Goal: Task Accomplishment & Management: Manage account settings

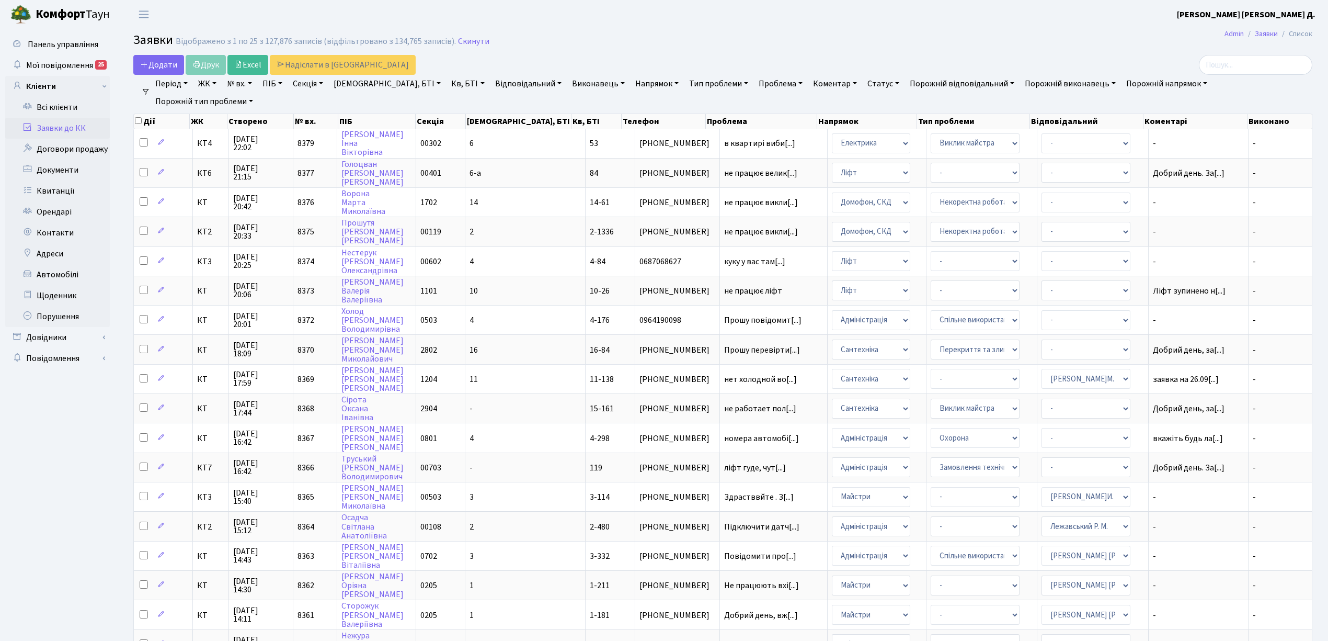
select select "25"
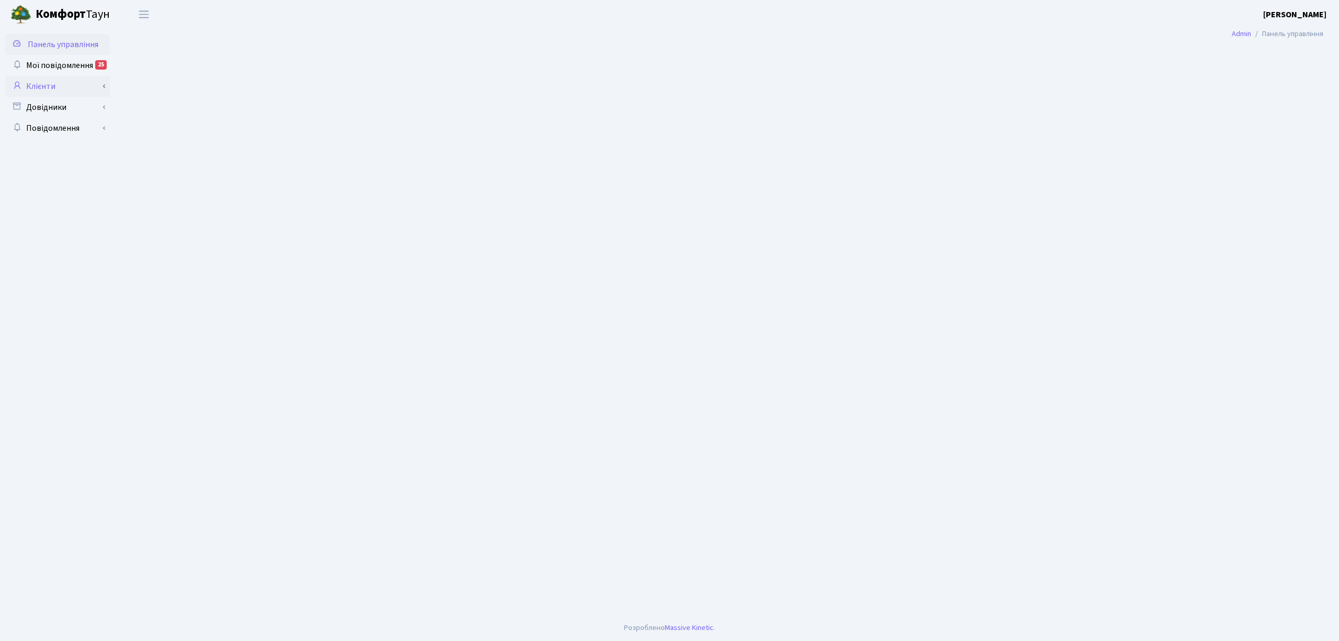
click at [48, 82] on link "Клієнти" at bounding box center [57, 86] width 105 height 21
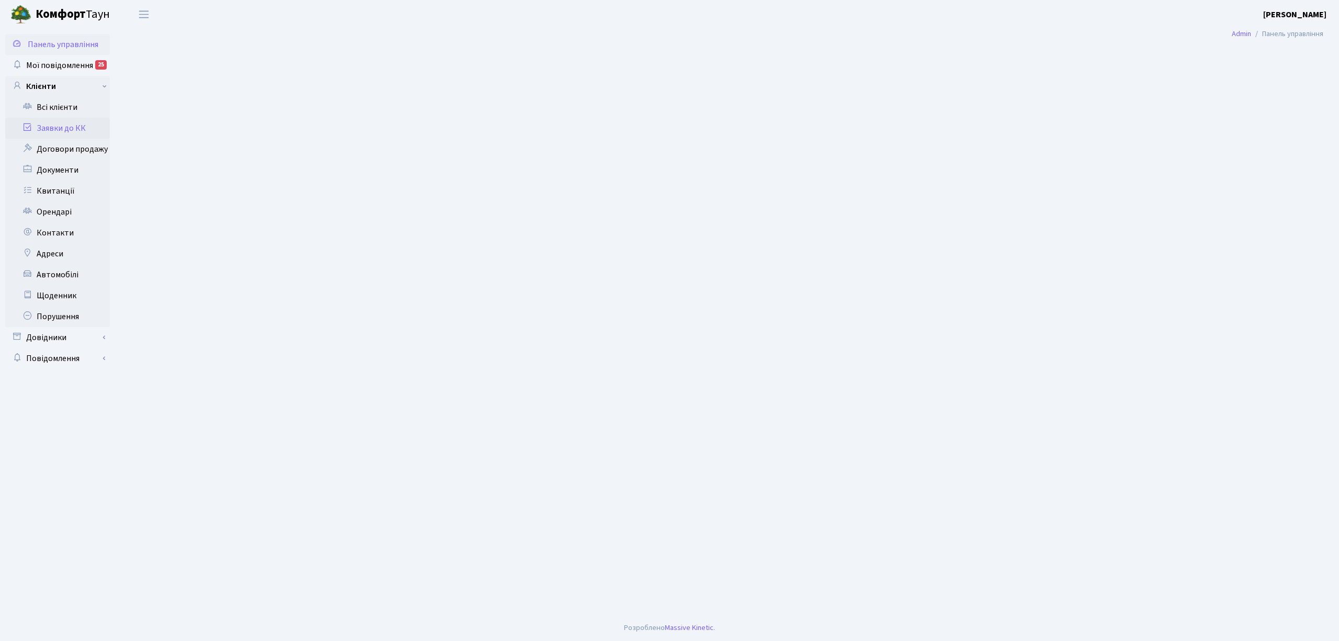
click at [67, 124] on link "Заявки до КК" at bounding box center [57, 128] width 105 height 21
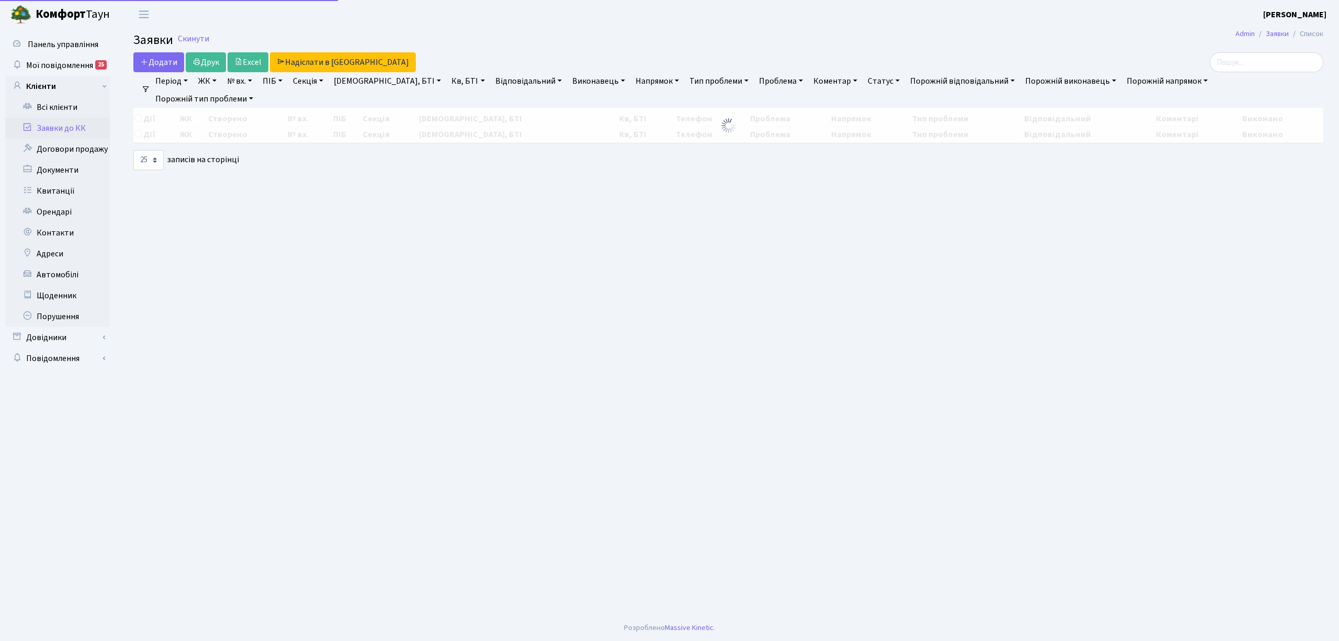
select select "25"
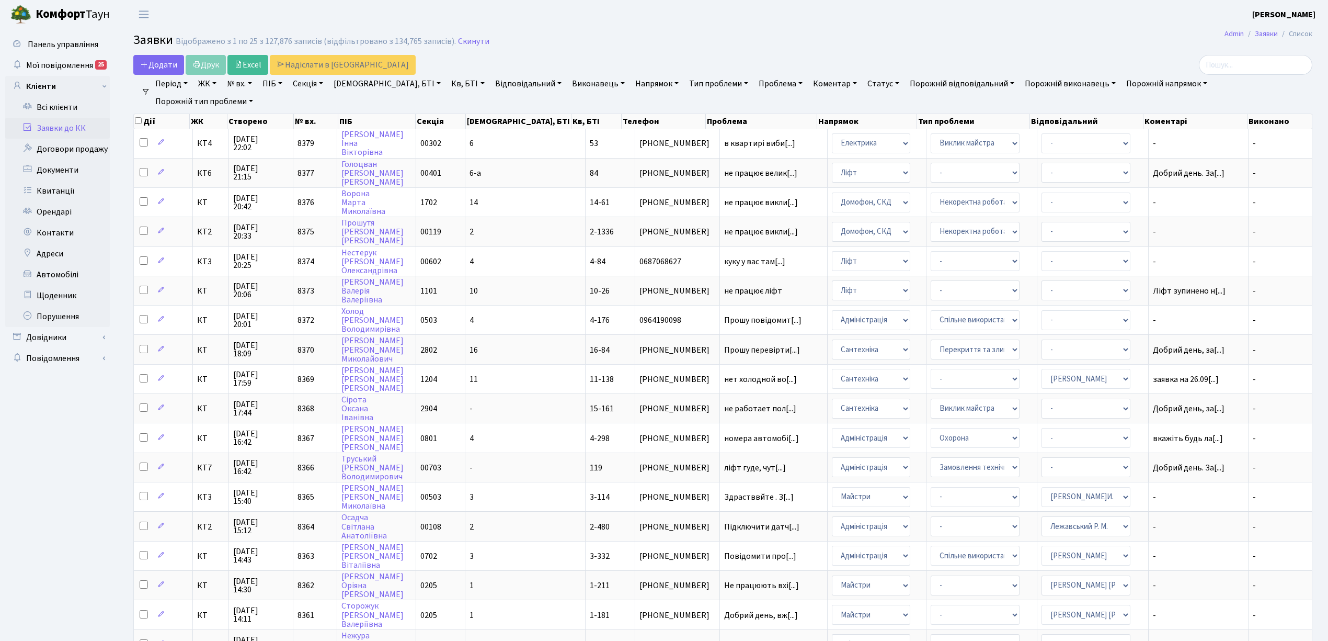
click at [631, 84] on link "Напрямок" at bounding box center [657, 84] width 52 height 18
click at [633, 157] on li "Ліфт" at bounding box center [696, 156] width 126 height 18
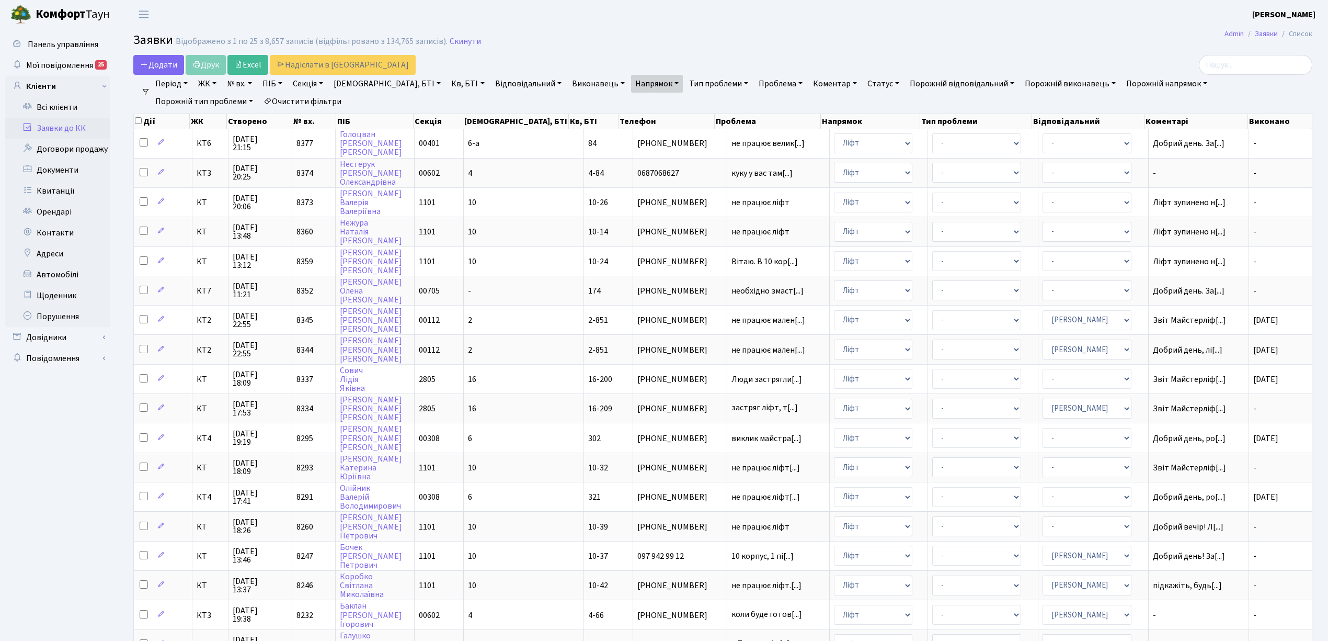
click at [863, 90] on link "Статус" at bounding box center [883, 84] width 40 height 18
click at [864, 142] on link "Не виконано" at bounding box center [905, 147] width 83 height 16
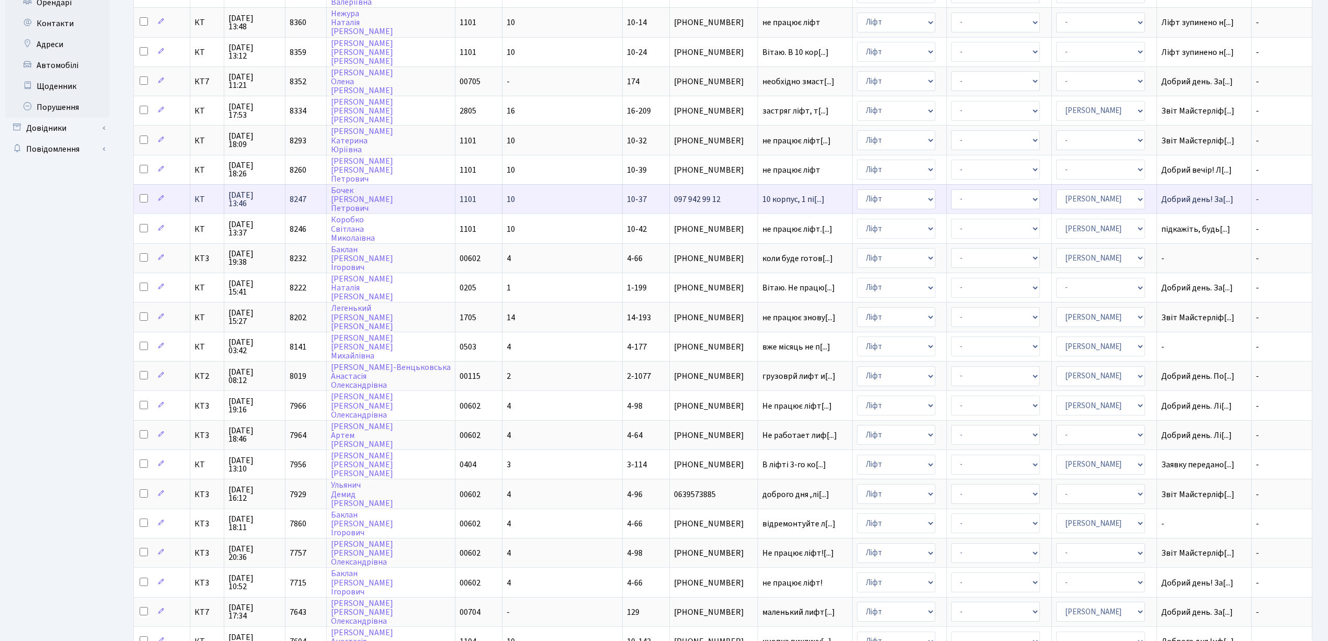
scroll to position [261, 0]
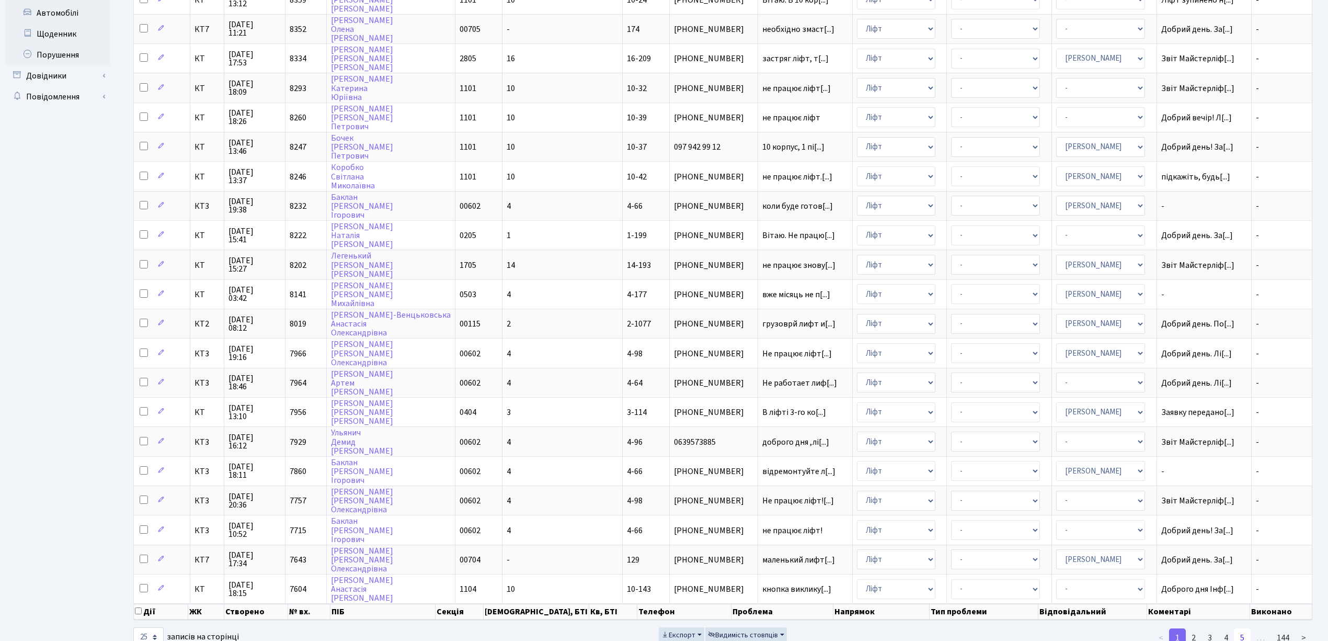
click at [1237, 628] on link "5" at bounding box center [1242, 637] width 17 height 19
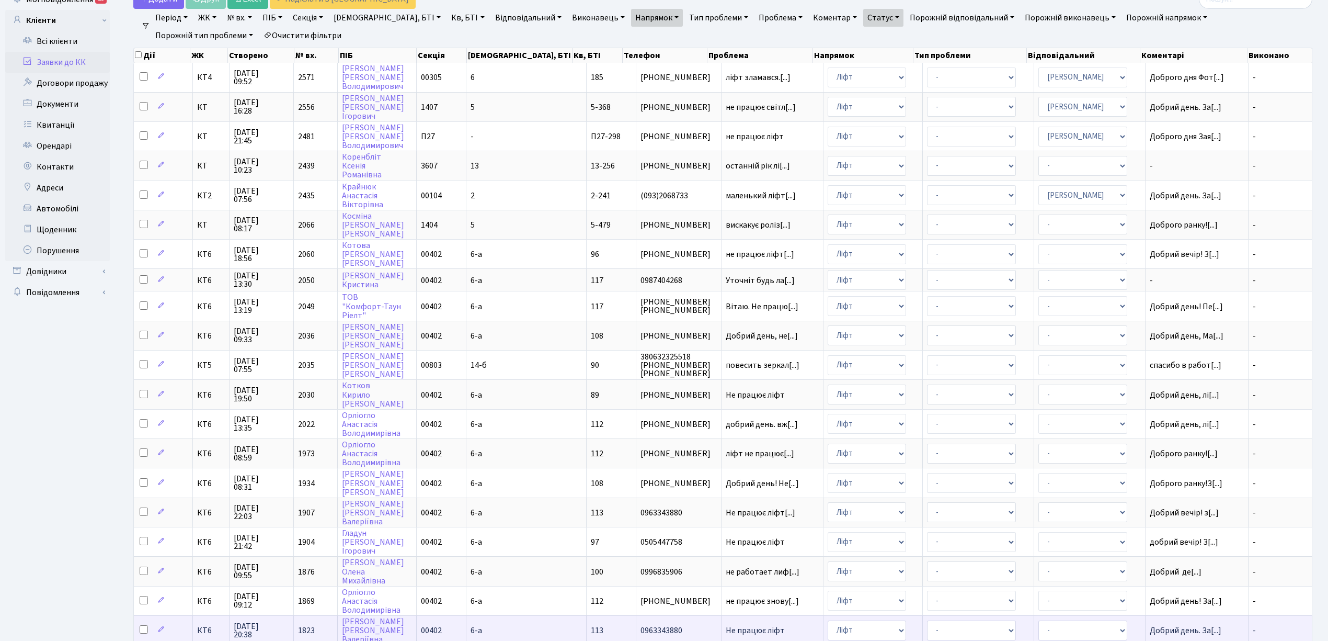
scroll to position [0, 0]
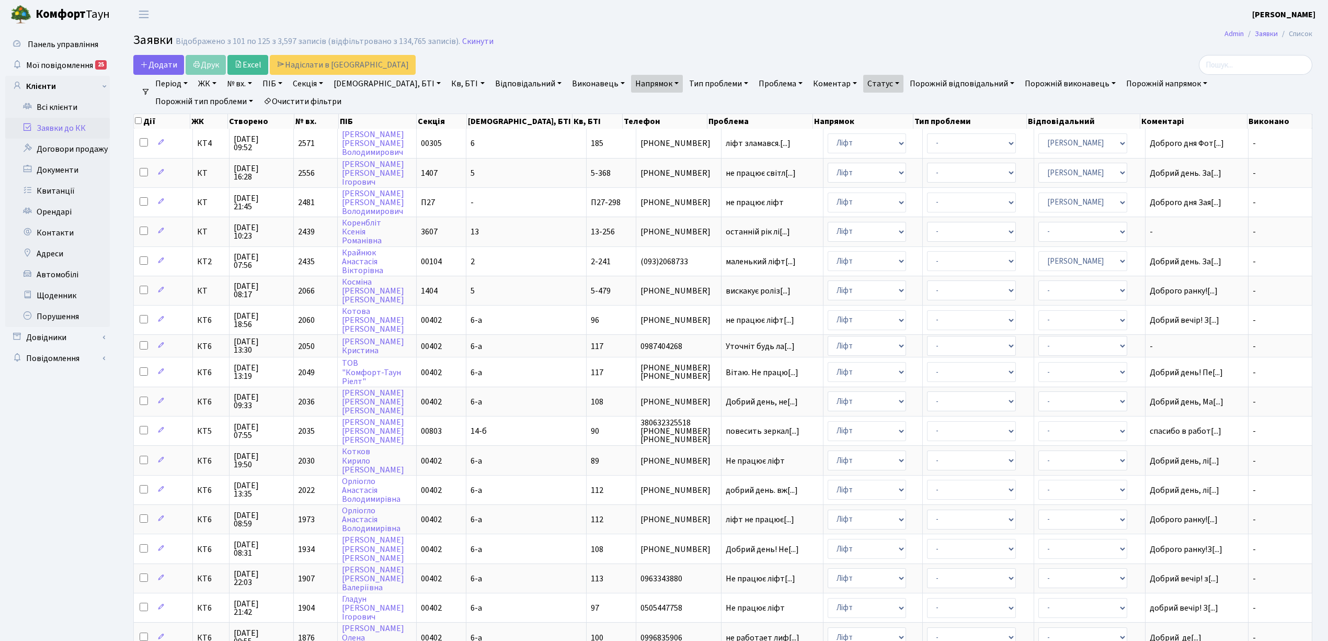
click at [172, 86] on link "Період" at bounding box center [171, 84] width 41 height 18
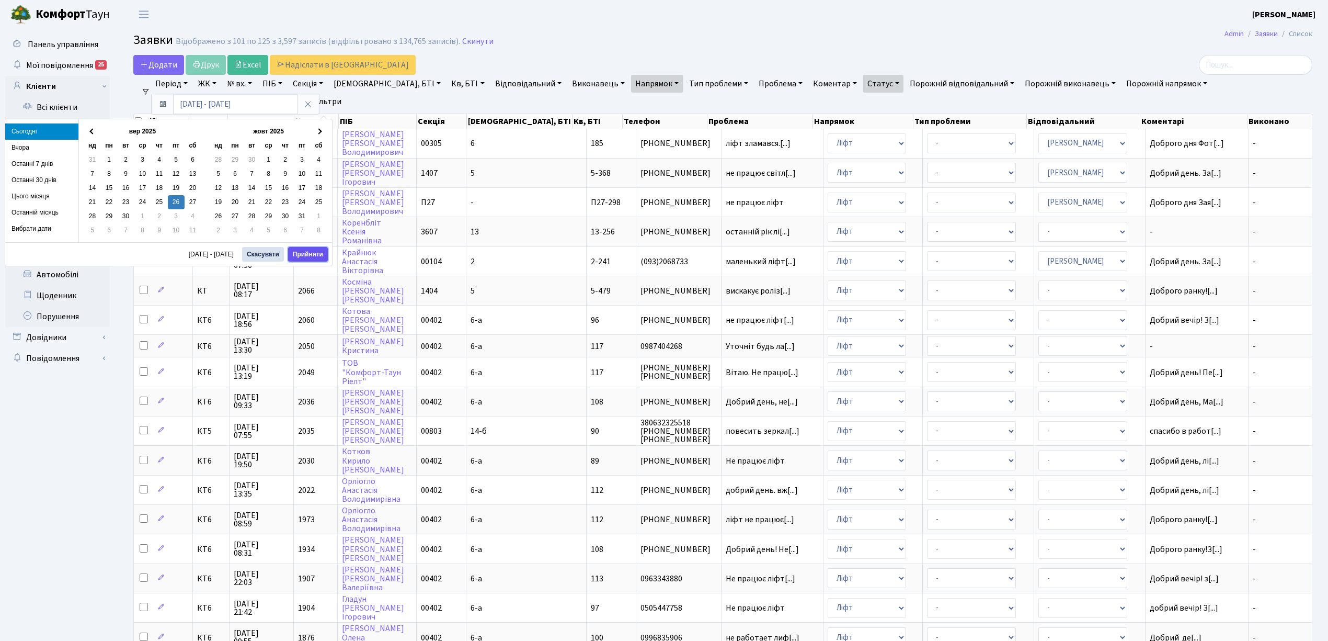
click at [319, 253] on button "Прийняти" at bounding box center [308, 254] width 40 height 15
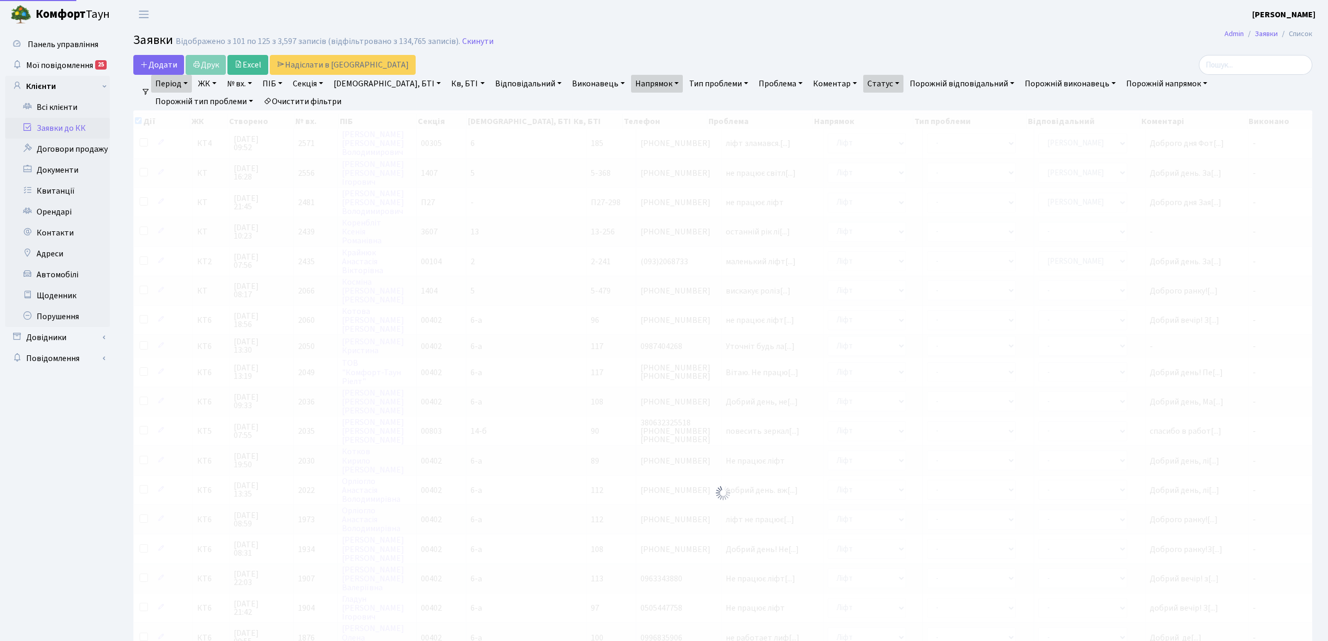
checkbox input "true"
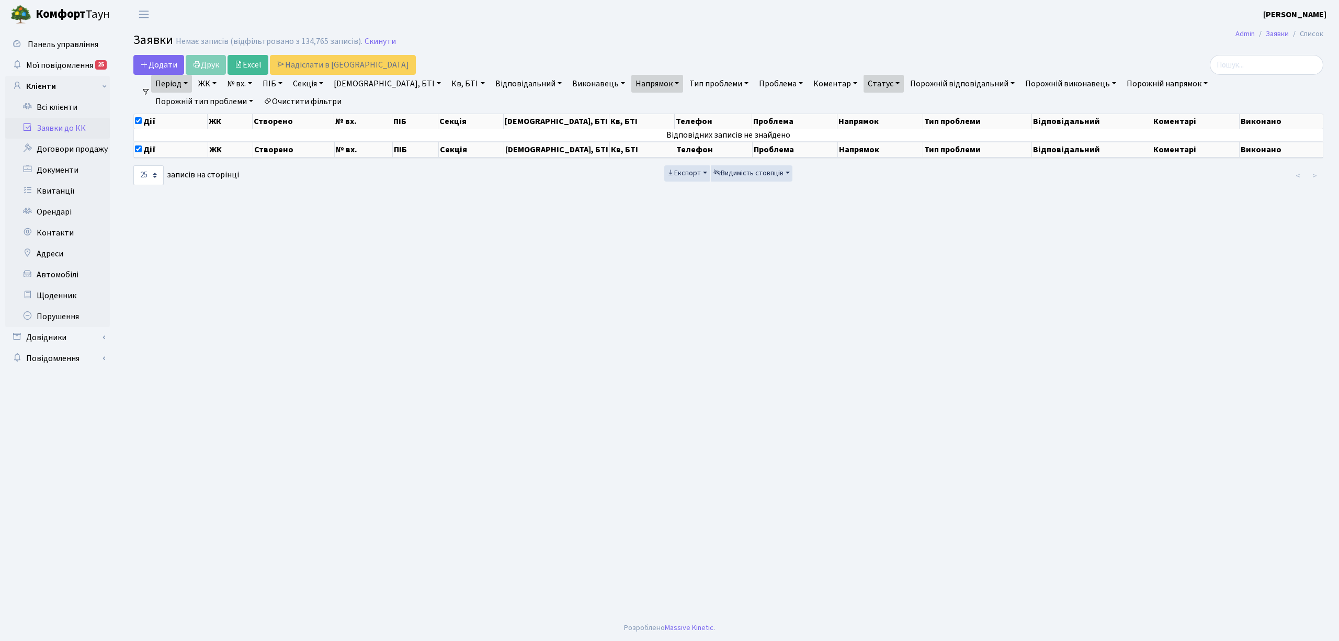
click at [259, 102] on link "Очистити фільтри" at bounding box center [302, 102] width 86 height 18
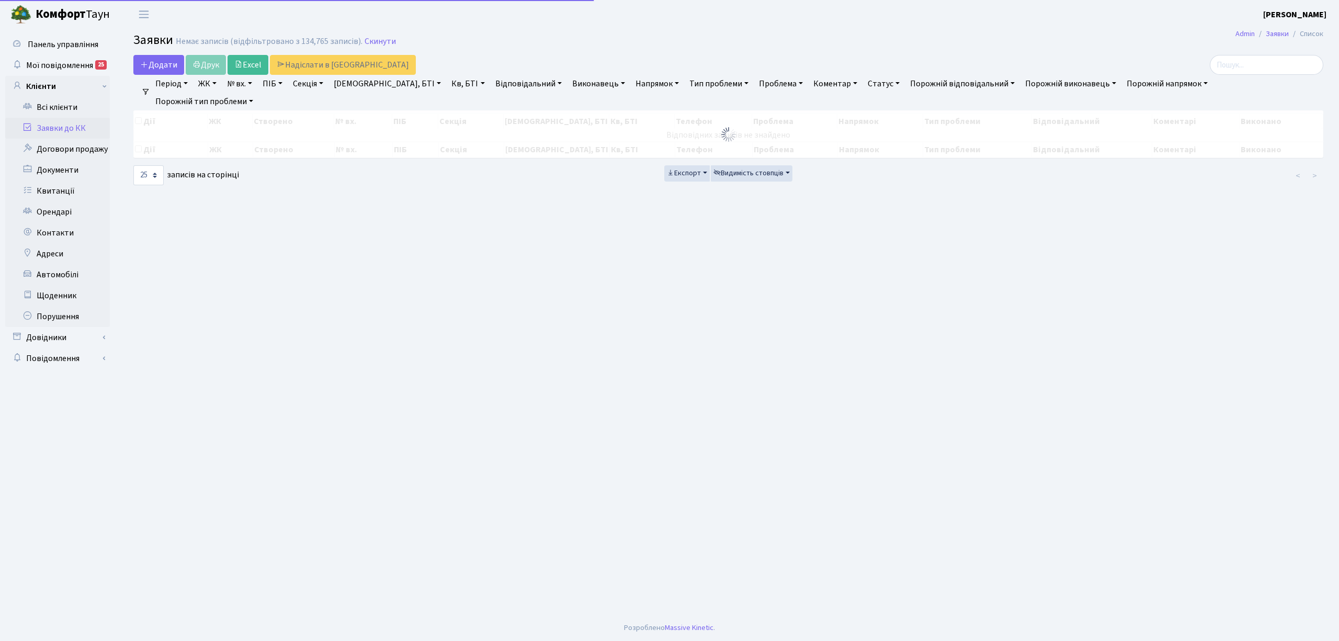
checkbox input "false"
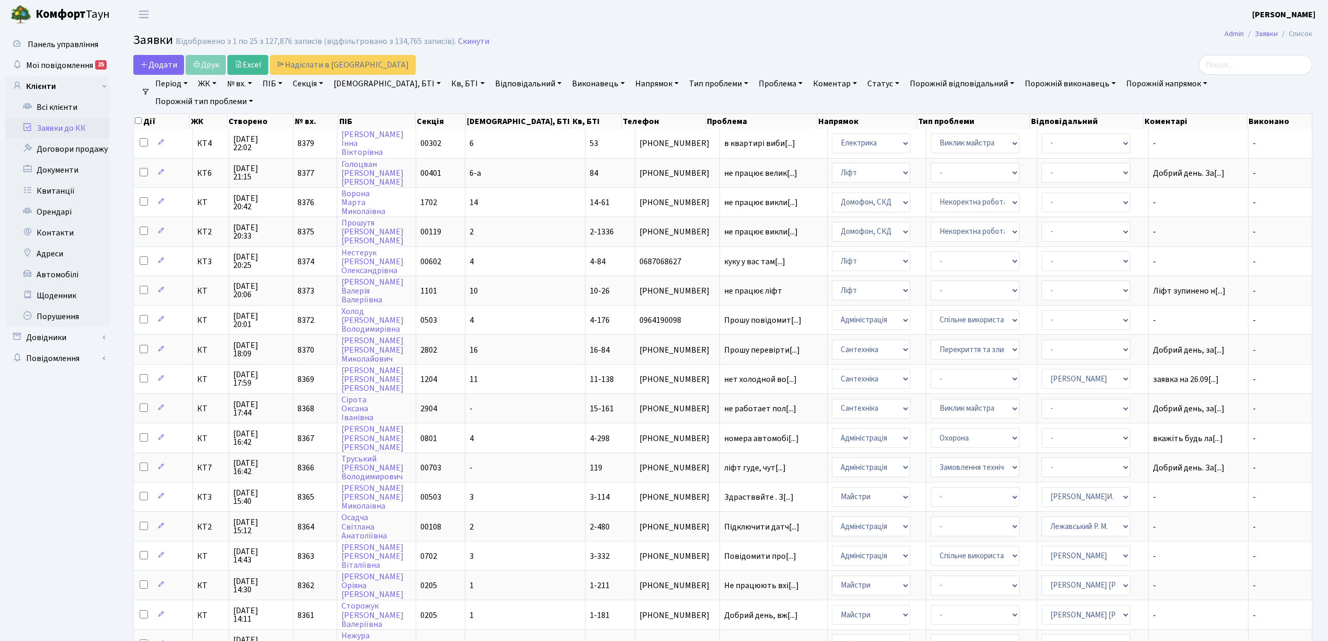
click at [178, 87] on link "Період" at bounding box center [171, 84] width 41 height 18
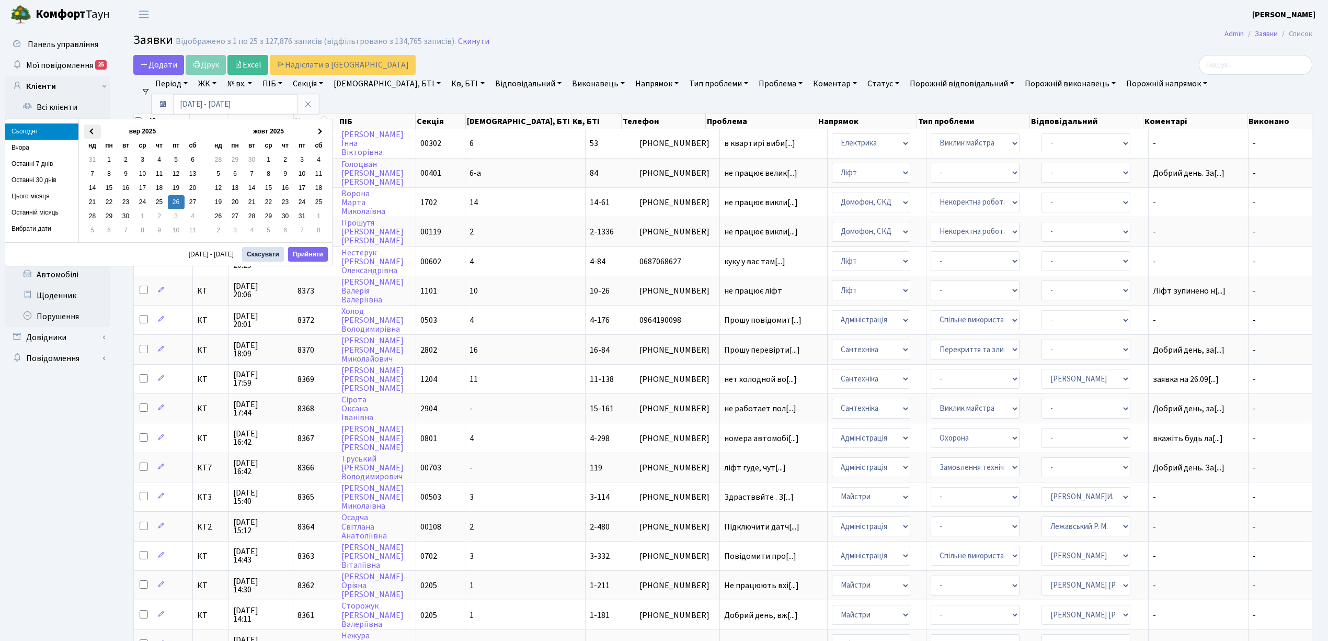
click at [91, 132] on span at bounding box center [92, 132] width 6 height 6
click at [300, 258] on button "Прийняти" at bounding box center [308, 254] width 40 height 15
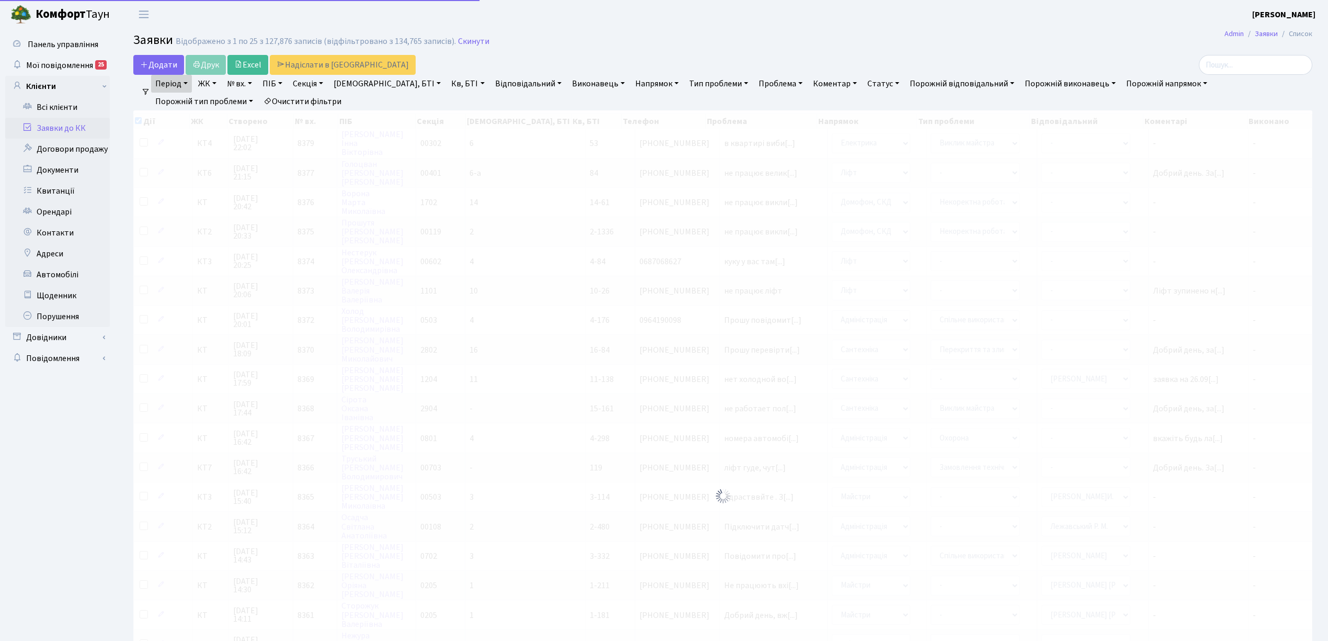
checkbox input "true"
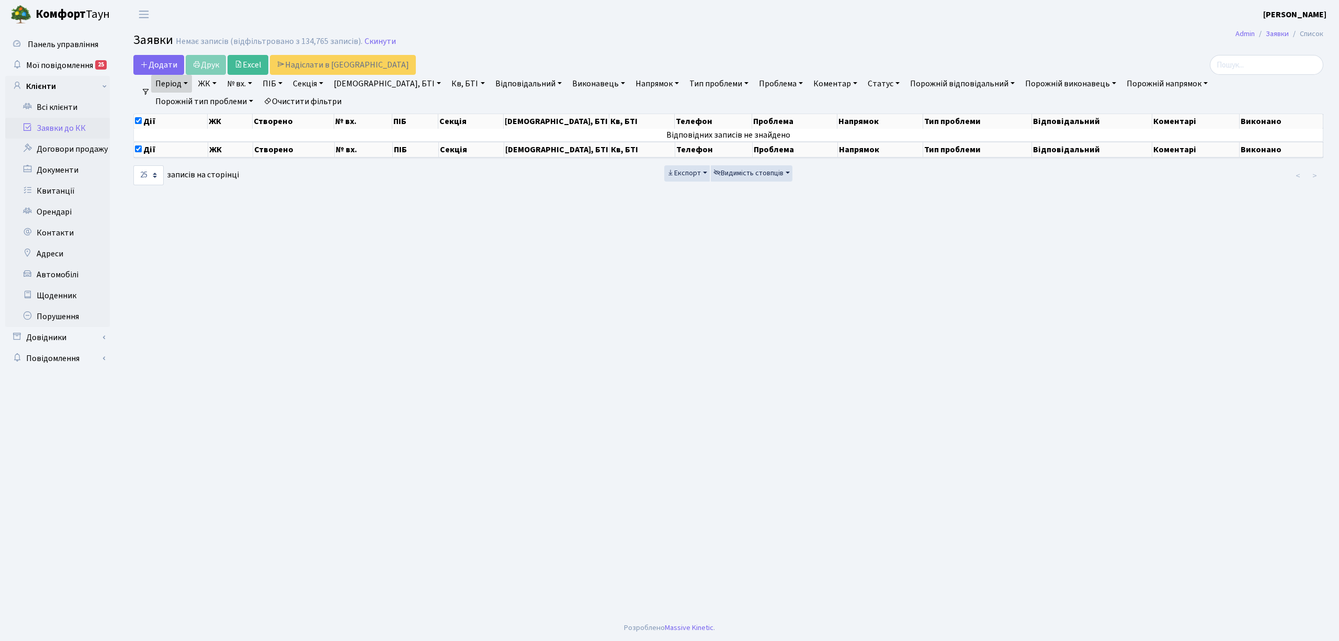
click at [631, 87] on link "Напрямок" at bounding box center [657, 84] width 52 height 18
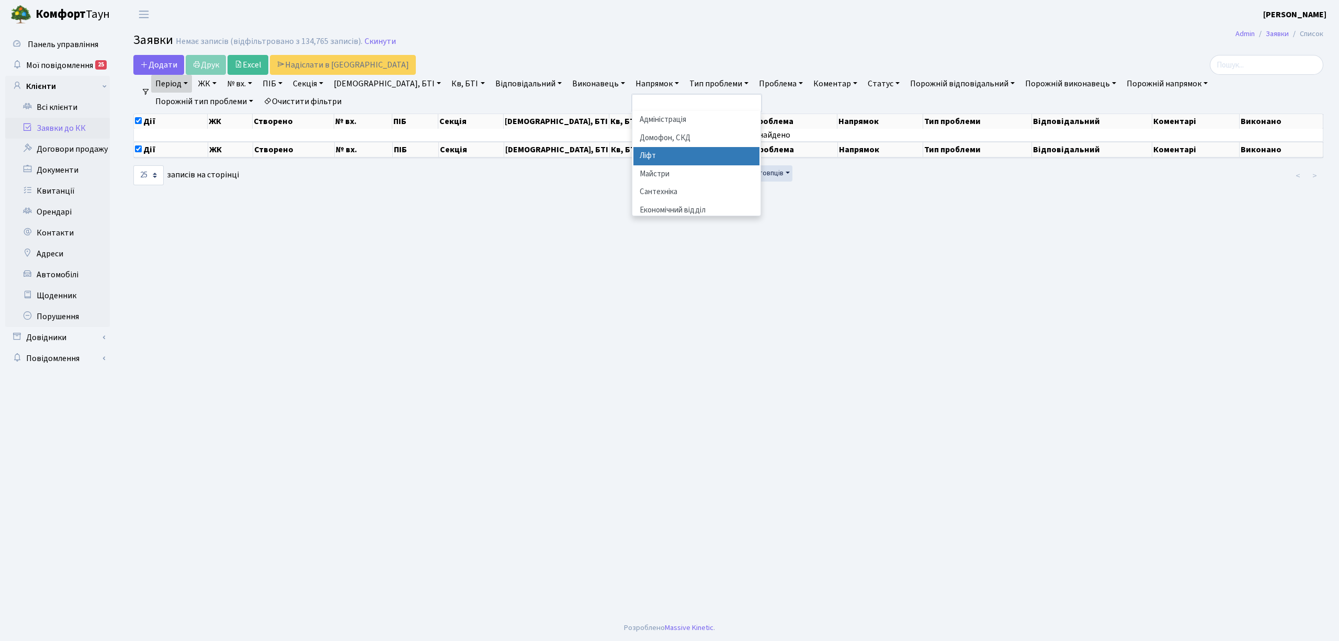
click at [633, 160] on li "Ліфт" at bounding box center [696, 156] width 126 height 18
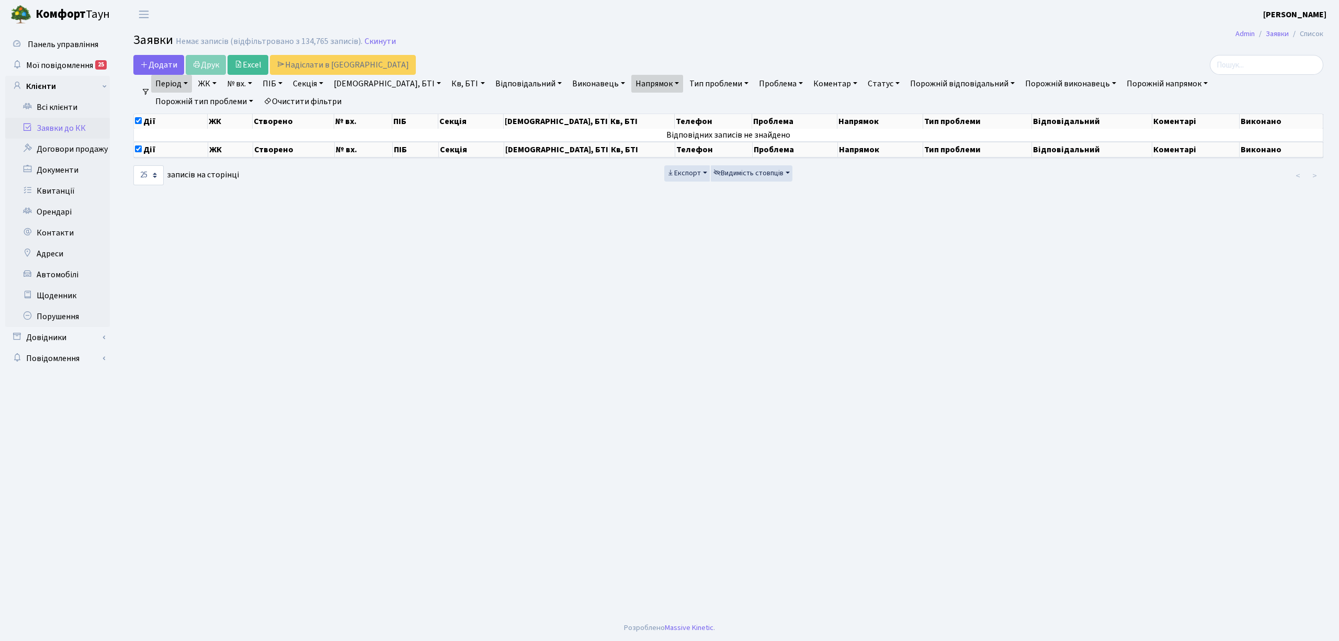
click at [863, 76] on link "Статус" at bounding box center [883, 84] width 40 height 18
click at [864, 146] on link "Не виконано" at bounding box center [905, 147] width 83 height 16
click at [259, 109] on link "Очистити фільтри" at bounding box center [302, 102] width 86 height 18
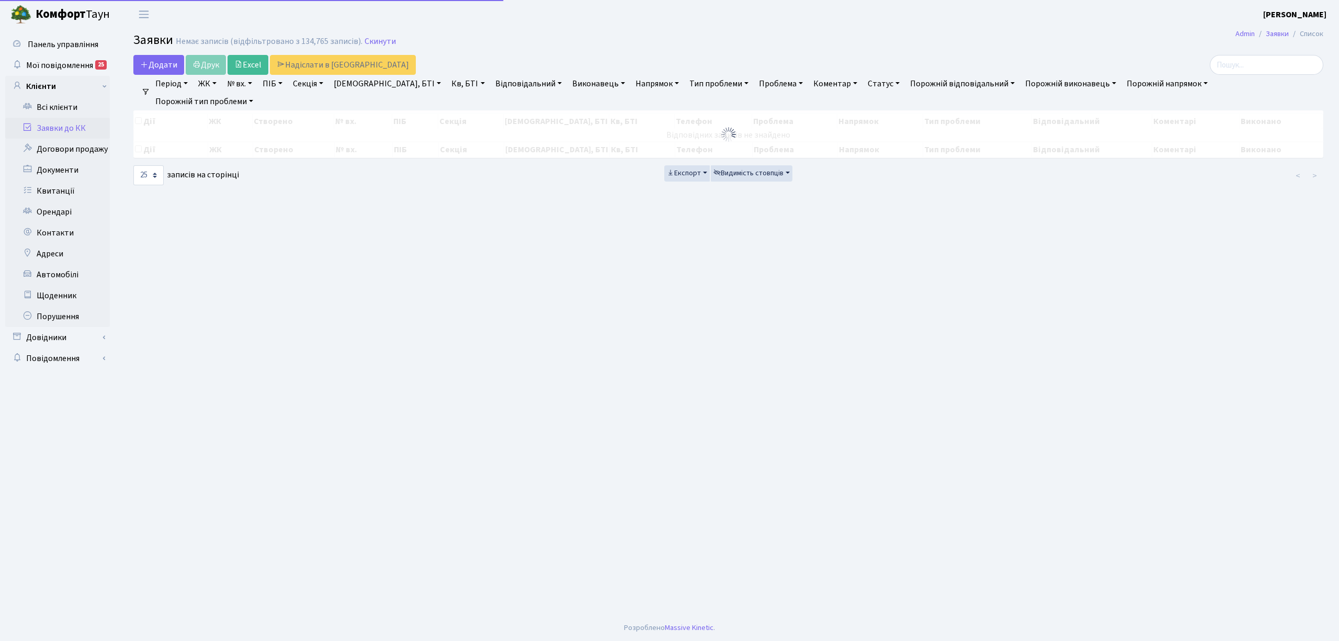
checkbox input "false"
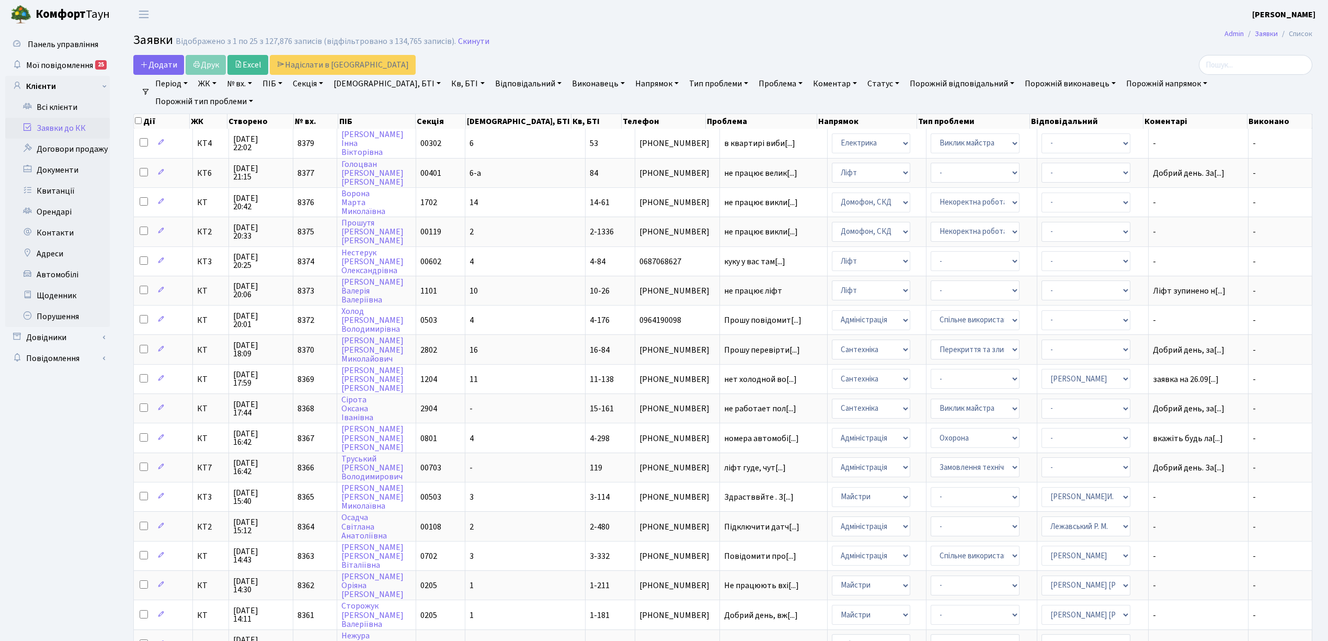
click at [631, 88] on link "Напрямок" at bounding box center [657, 84] width 52 height 18
click at [633, 157] on li "Ліфт" at bounding box center [696, 156] width 126 height 18
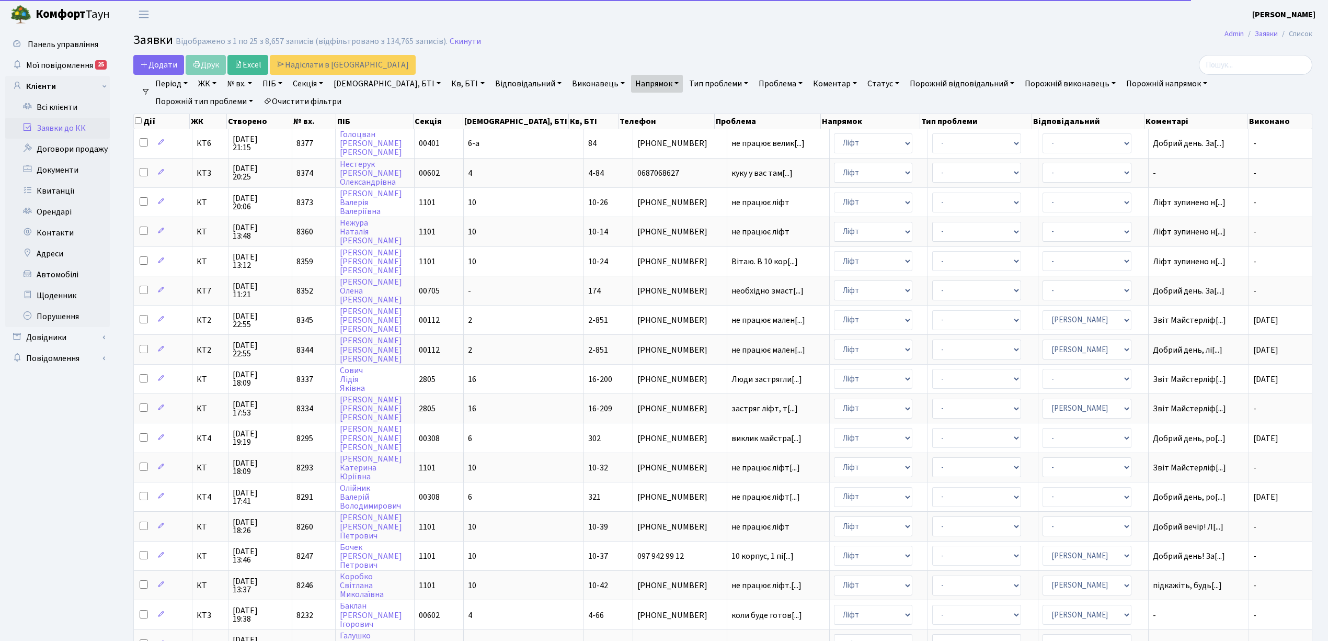
click at [863, 85] on link "Статус" at bounding box center [883, 84] width 40 height 18
click at [864, 150] on link "Не виконано" at bounding box center [905, 147] width 83 height 16
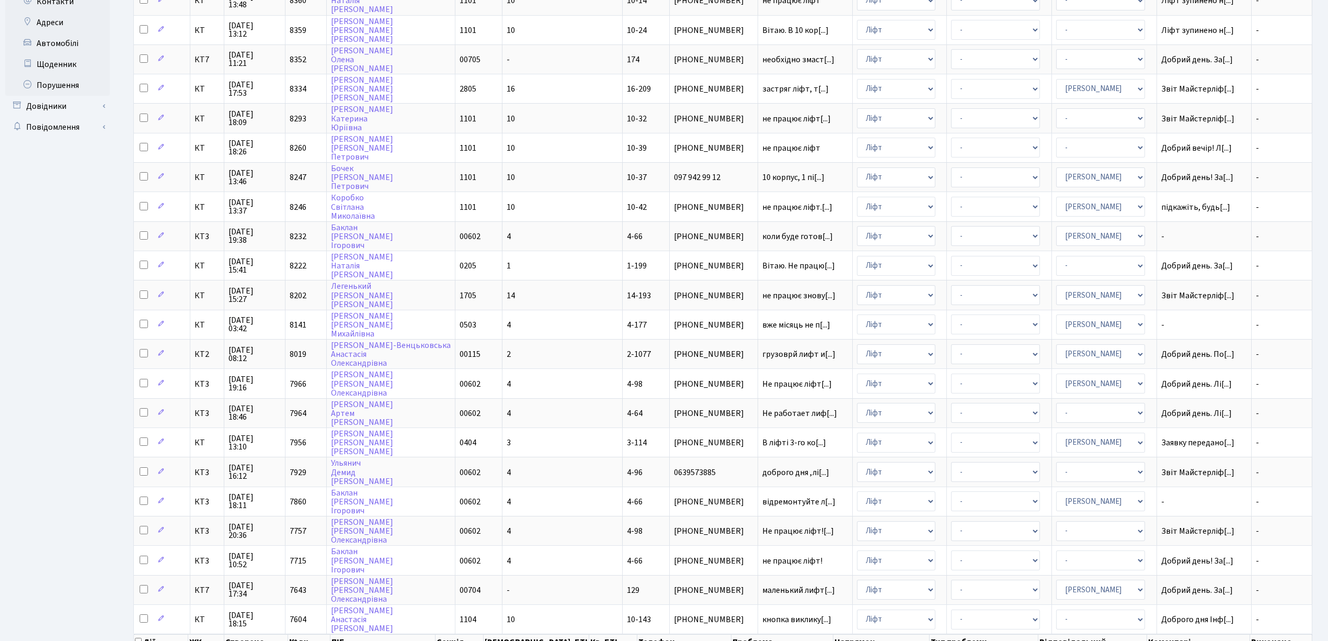
scroll to position [261, 0]
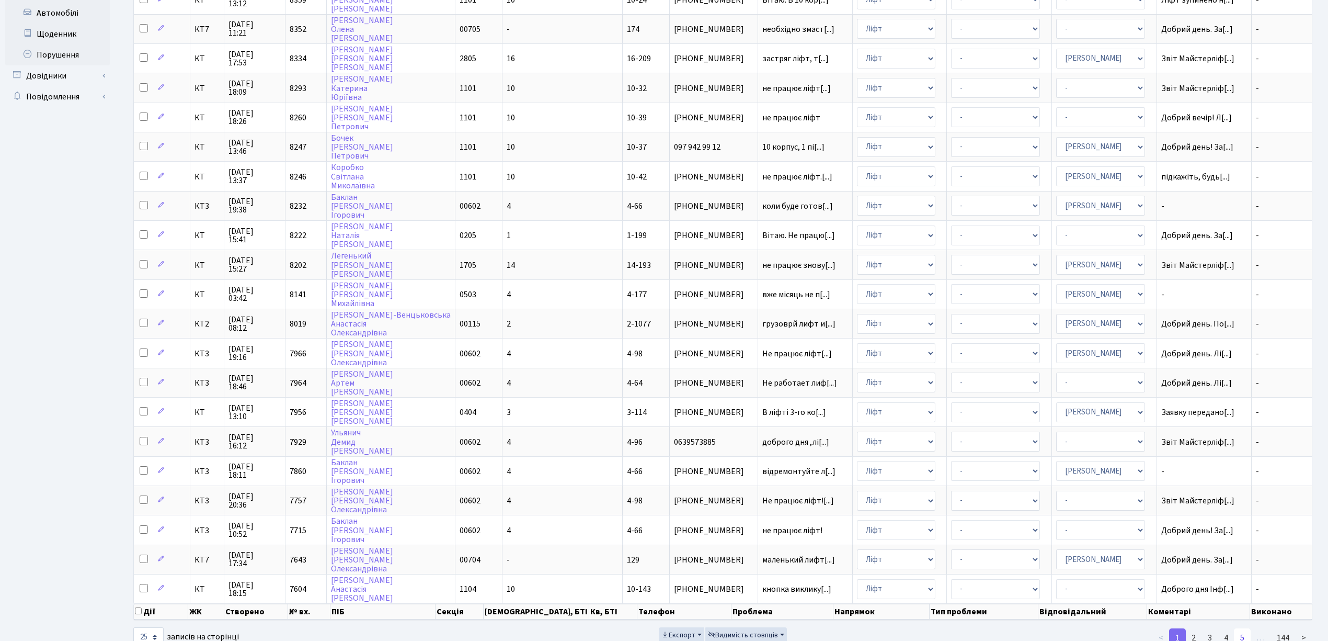
click at [1241, 628] on link "5" at bounding box center [1242, 637] width 17 height 19
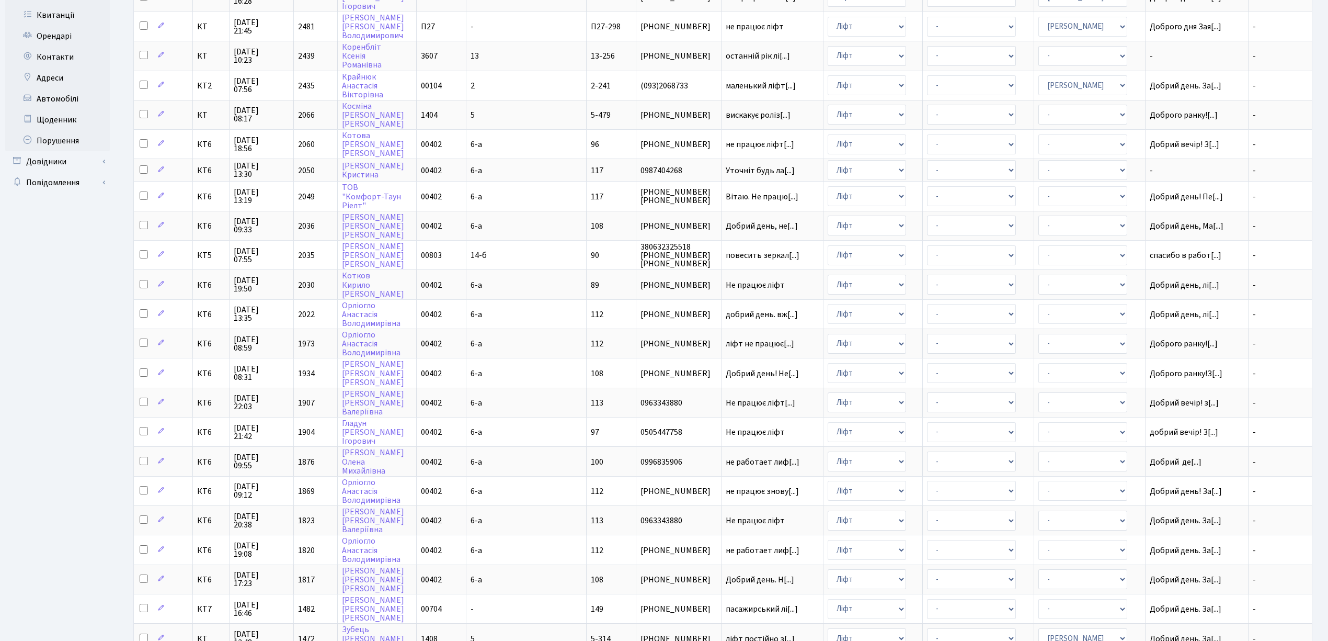
scroll to position [256, 0]
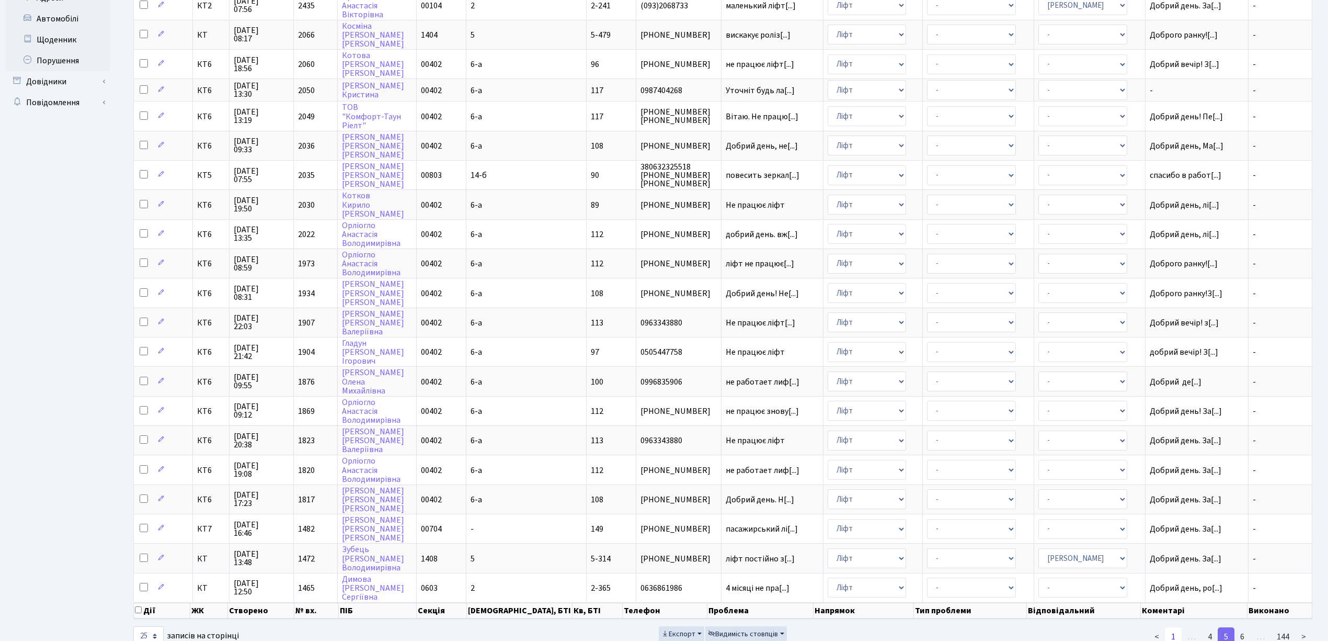
click at [1172, 627] on link "1" at bounding box center [1173, 636] width 17 height 19
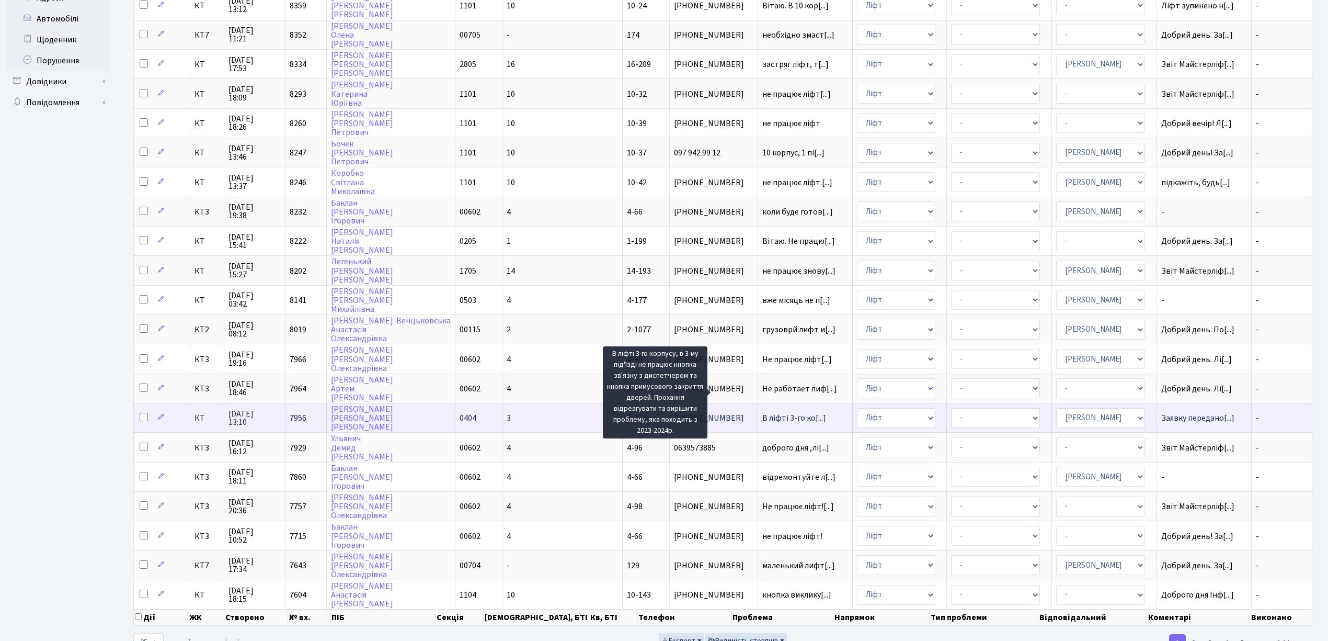
click at [762, 412] on span "В ліфті 3-го ко[...]" at bounding box center [794, 418] width 64 height 12
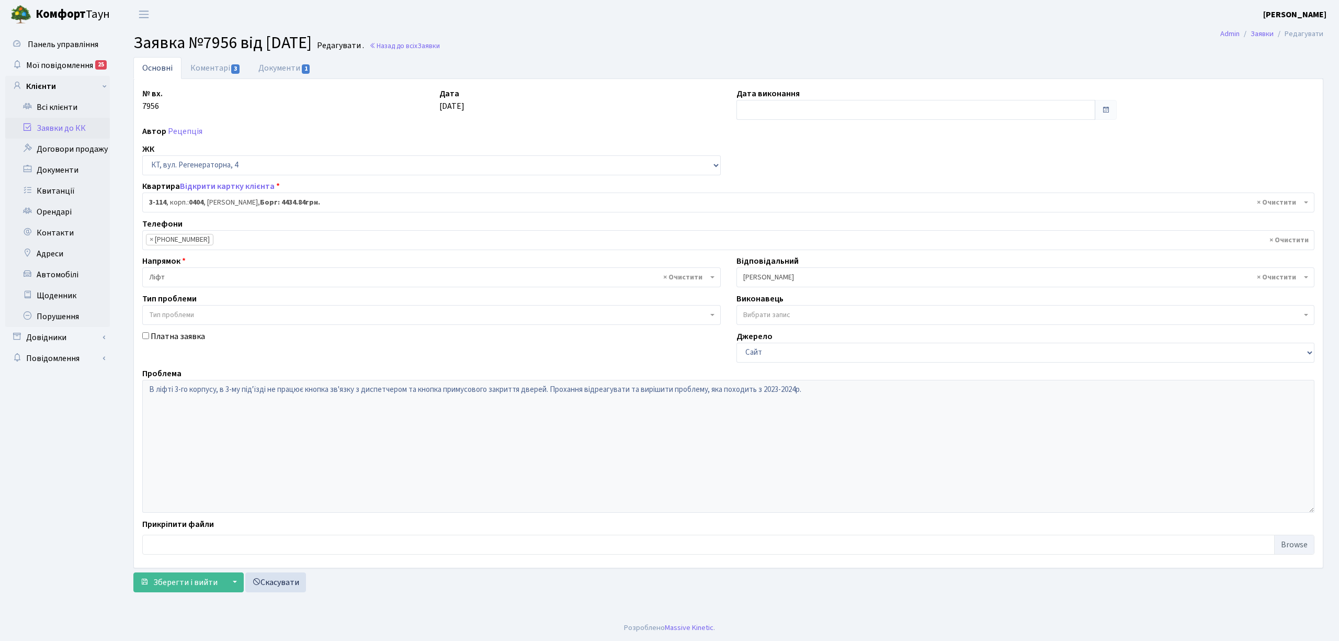
select select "923"
click at [209, 61] on link "Коментарі 3" at bounding box center [215, 67] width 68 height 21
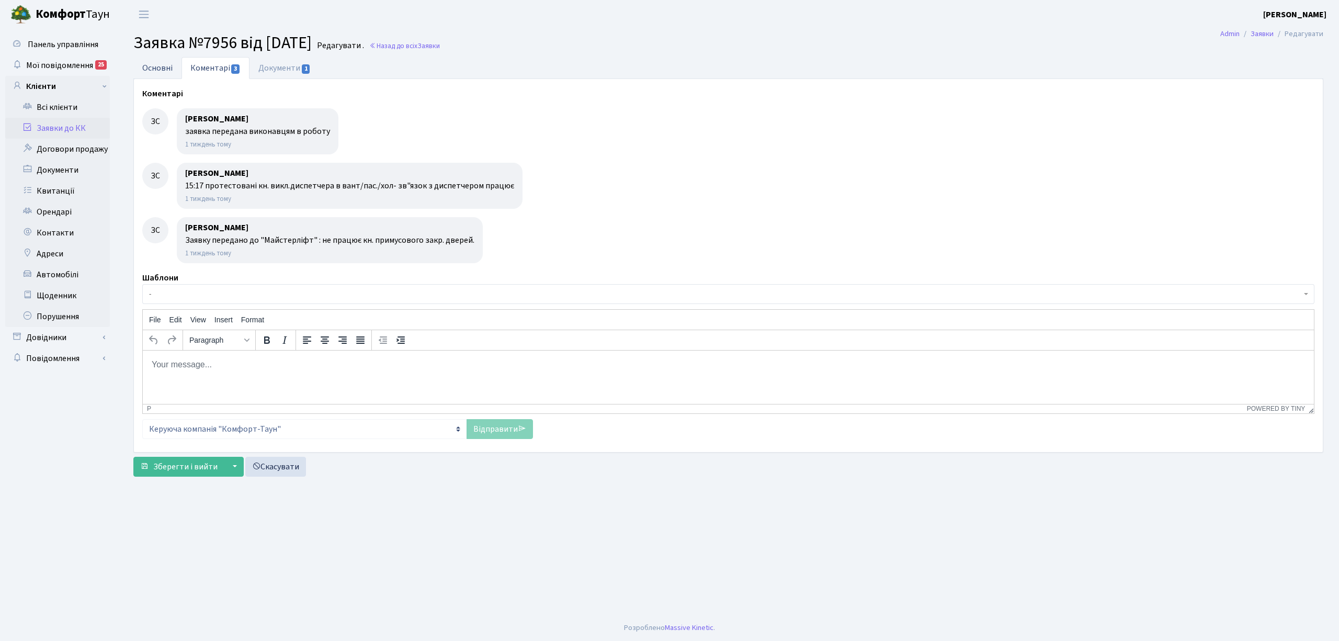
click at [164, 67] on link "Основні" at bounding box center [157, 67] width 48 height 21
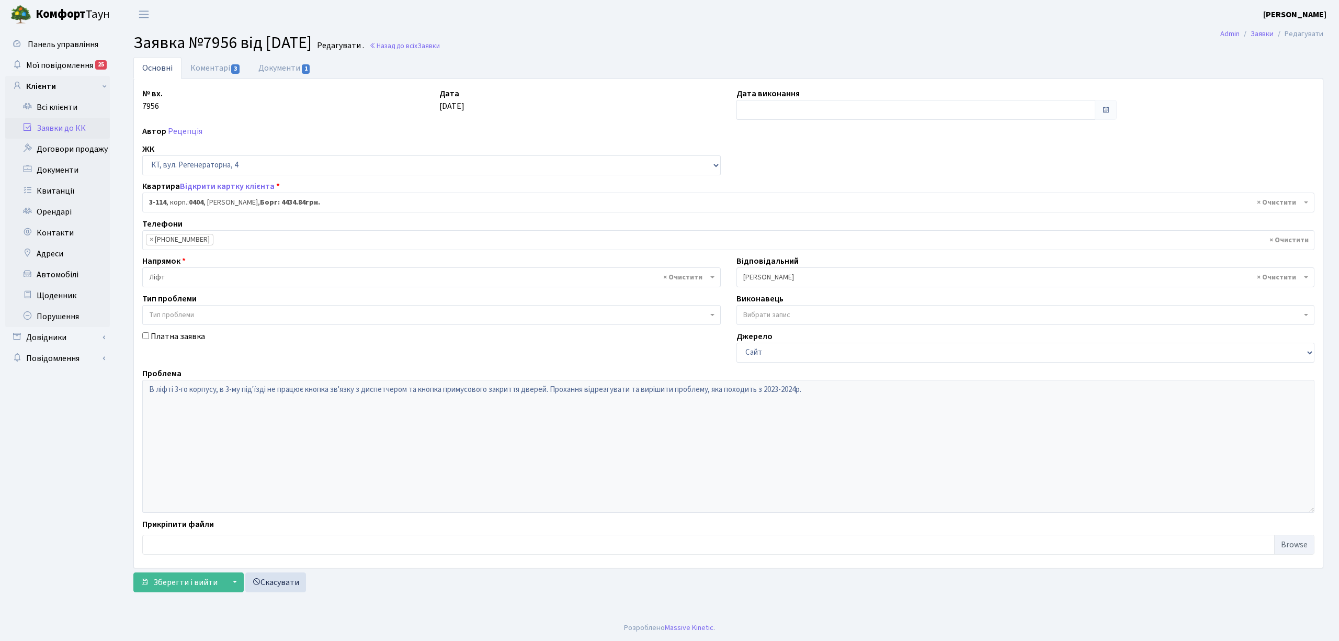
click at [90, 134] on link "Заявки до КК" at bounding box center [57, 128] width 105 height 21
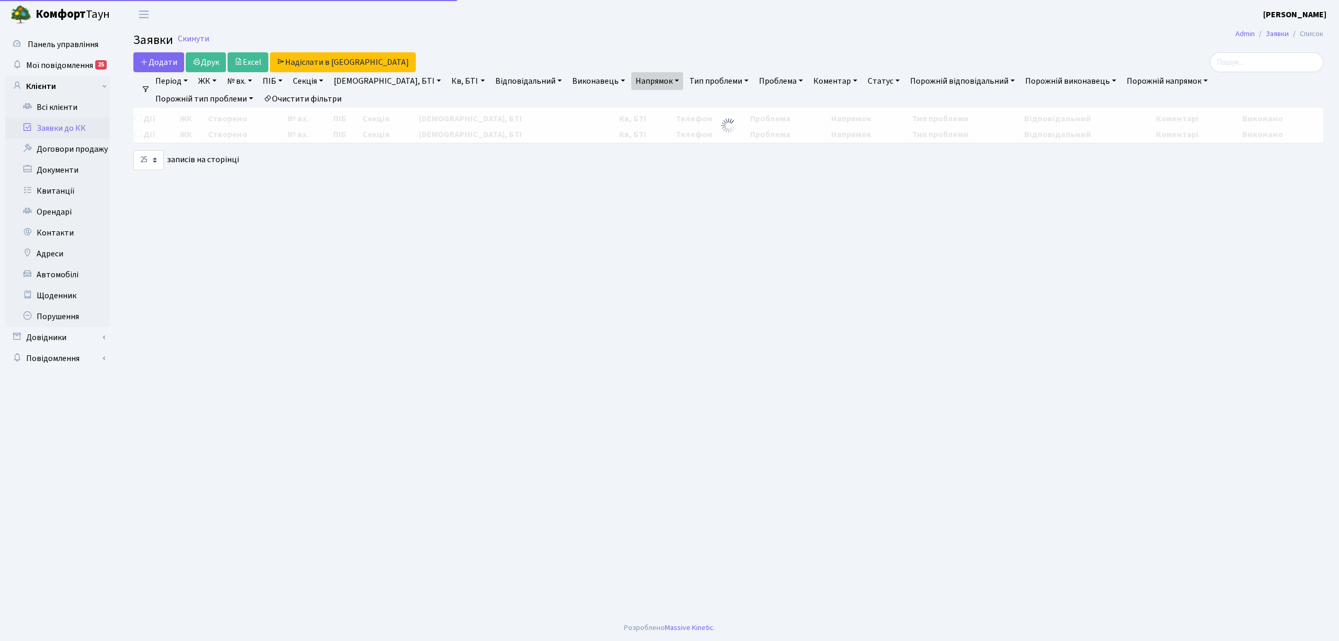
select select "25"
